Goal: Task Accomplishment & Management: Complete application form

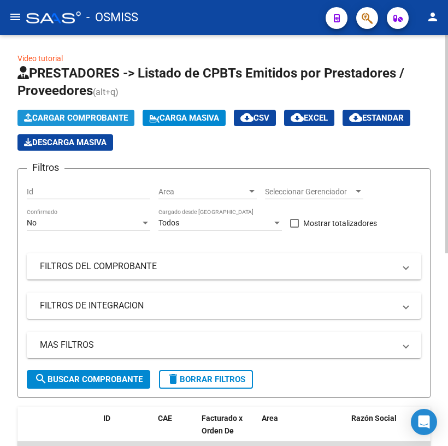
click at [75, 116] on span "Cargar Comprobante" at bounding box center [76, 118] width 104 height 10
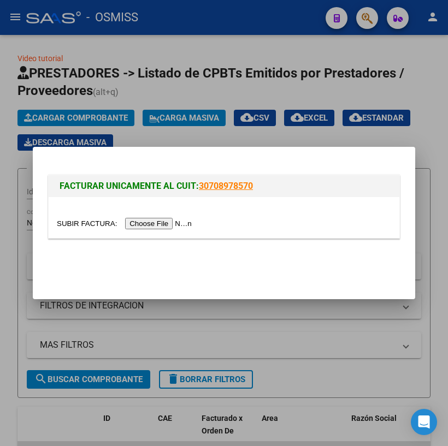
click at [66, 221] on input "file" at bounding box center [126, 223] width 138 height 11
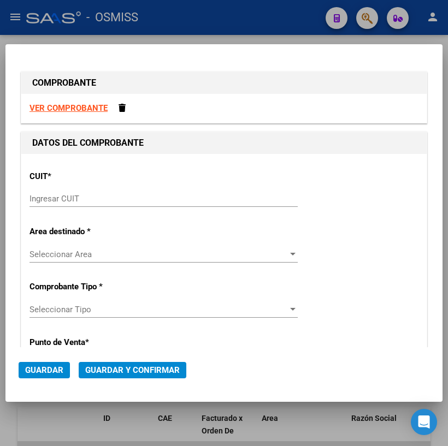
click at [113, 203] on input "Ingresar CUIT" at bounding box center [163, 199] width 268 height 10
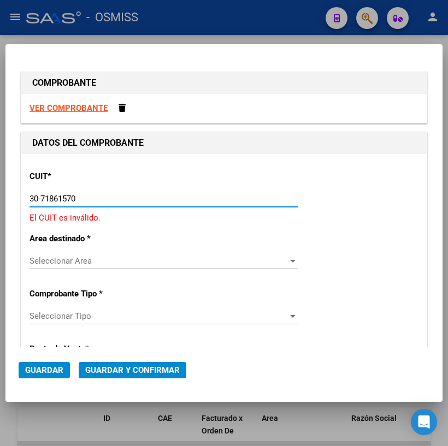
type input "30-71861570-0"
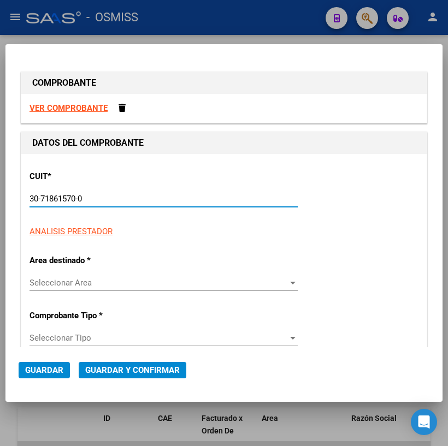
type input "0"
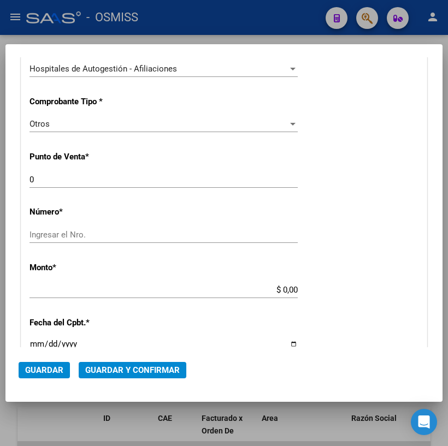
scroll to position [248, 0]
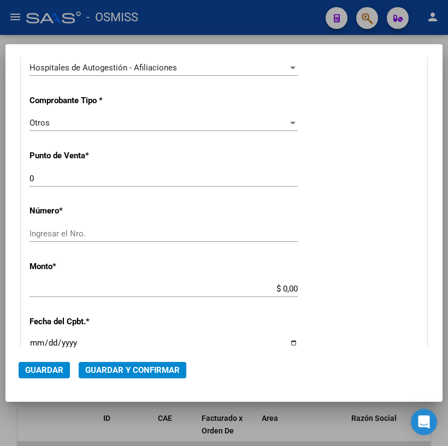
type input "30-71861570-0"
click at [93, 235] on input "Ingresar el Nro." at bounding box center [163, 234] width 268 height 10
type input "32530"
drag, startPoint x: 278, startPoint y: 289, endPoint x: 306, endPoint y: 288, distance: 28.4
click at [306, 288] on div "CUIT * 30-71861570-0 Ingresar CUIT ANALISIS PRESTADOR ENTE DE RECUPERACION DE F…" at bounding box center [223, 299] width 405 height 786
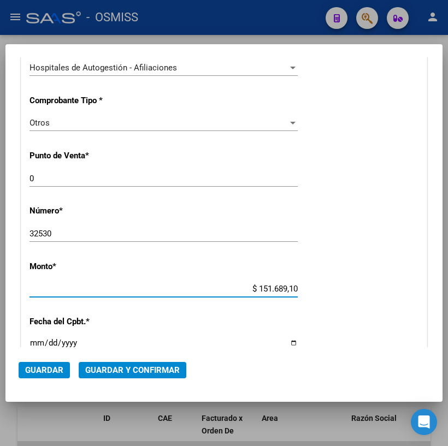
type input "$ 1.516.891,00"
click at [287, 342] on input "Ingresar la fecha" at bounding box center [163, 347] width 268 height 17
type input "[DATE]"
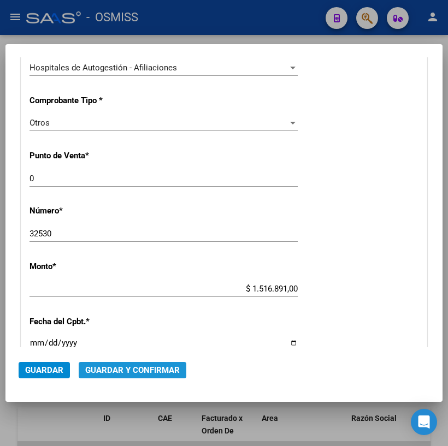
click at [125, 367] on span "Guardar y Confirmar" at bounding box center [132, 370] width 94 height 10
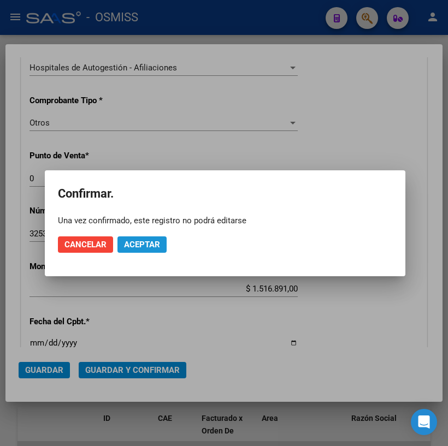
click at [147, 244] on span "Aceptar" at bounding box center [142, 245] width 36 height 10
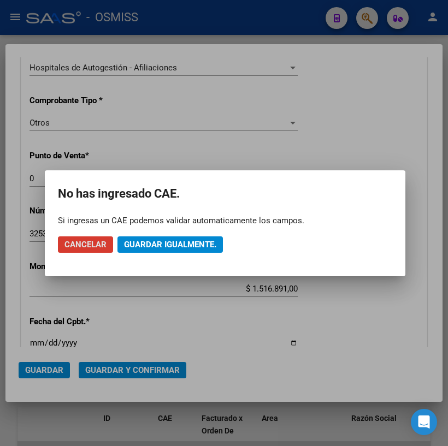
click at [170, 245] on span "Guardar igualmente." at bounding box center [170, 245] width 92 height 10
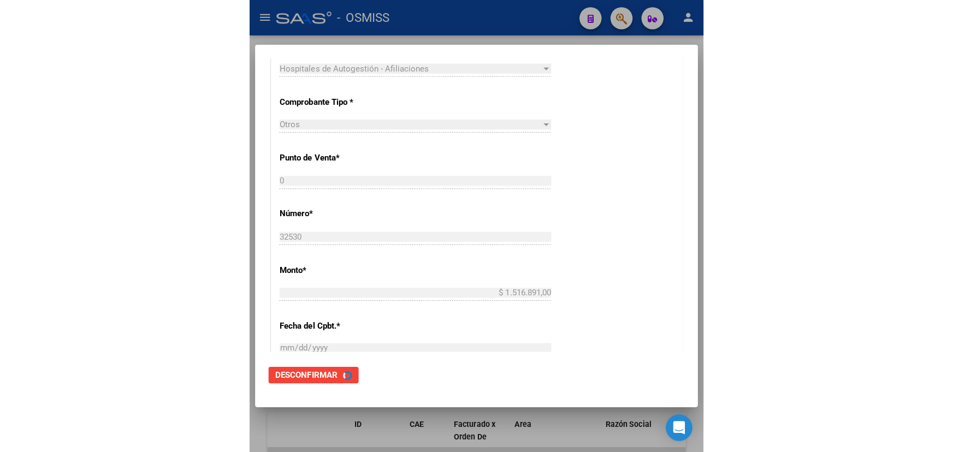
scroll to position [0, 0]
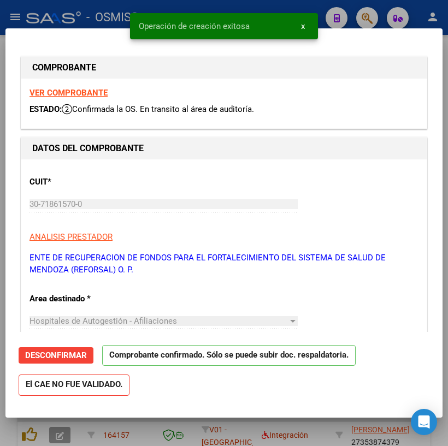
type input "[DATE]"
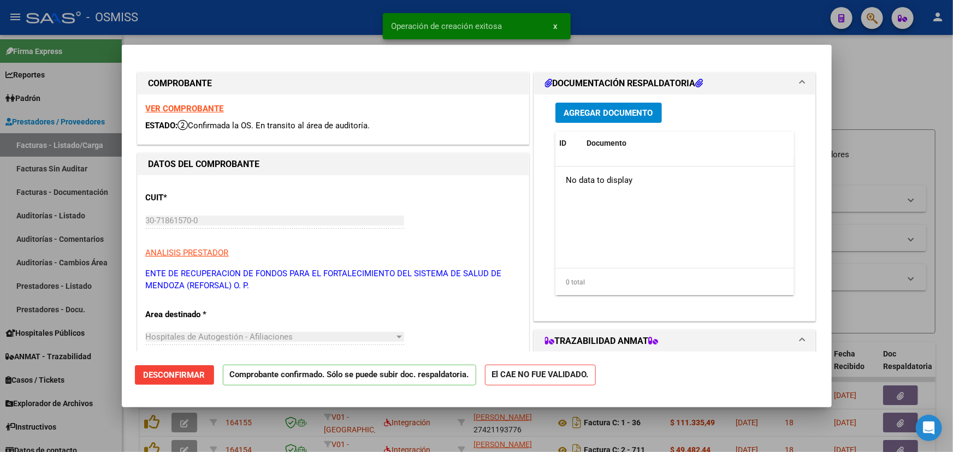
click at [890, 79] on div at bounding box center [476, 226] width 953 height 452
type input "$ 0,00"
